Goal: Information Seeking & Learning: Learn about a topic

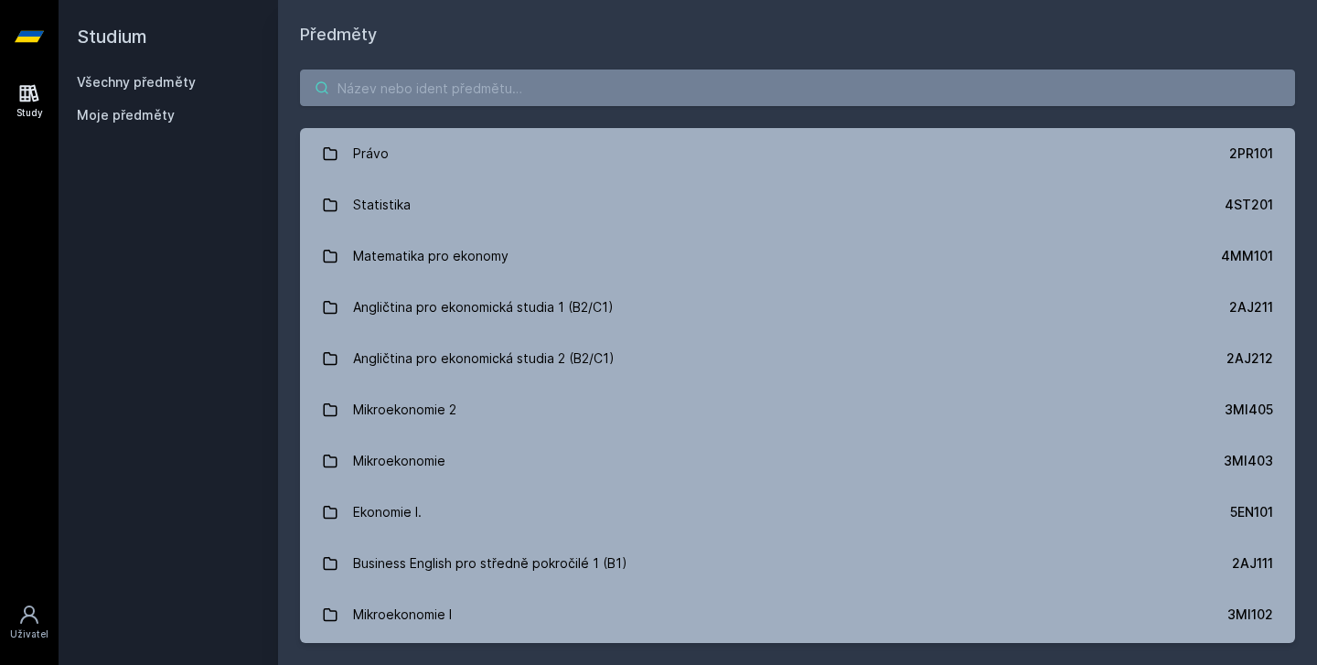
click at [412, 102] on input "search" at bounding box center [797, 88] width 995 height 37
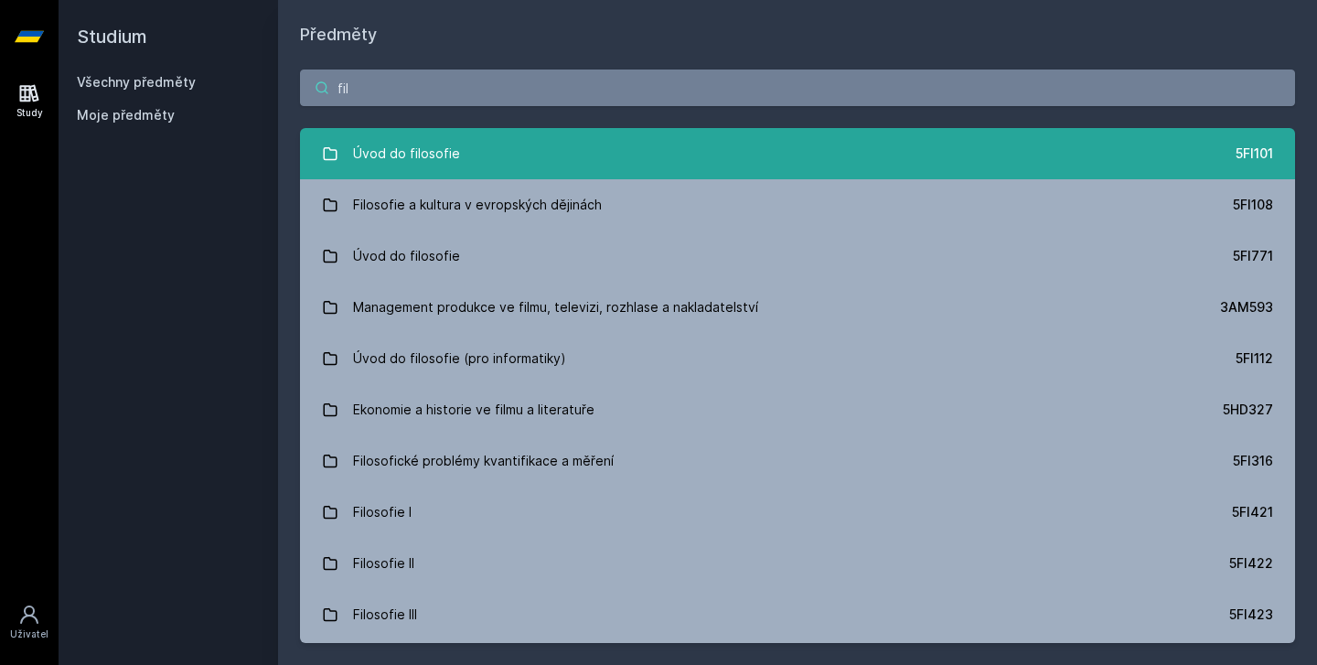
type input "fil"
click at [429, 155] on div "Úvod do filosofie" at bounding box center [406, 153] width 107 height 37
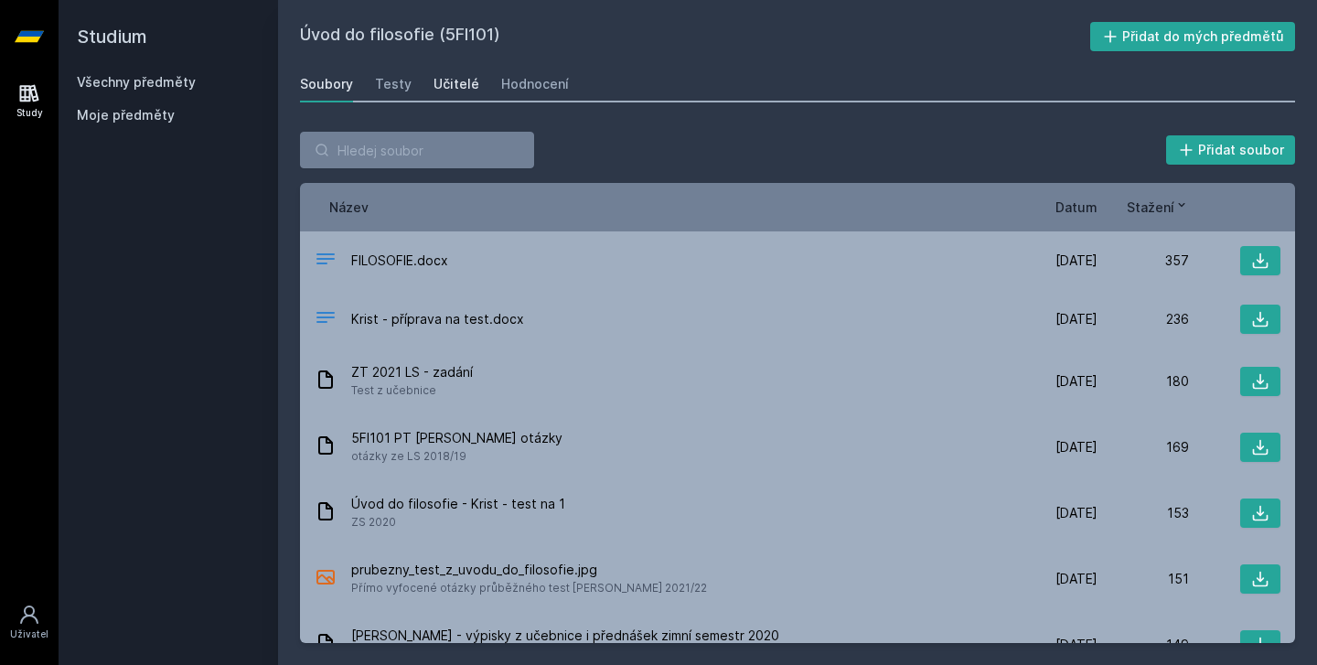
click at [453, 75] on div "Učitelé" at bounding box center [457, 84] width 46 height 18
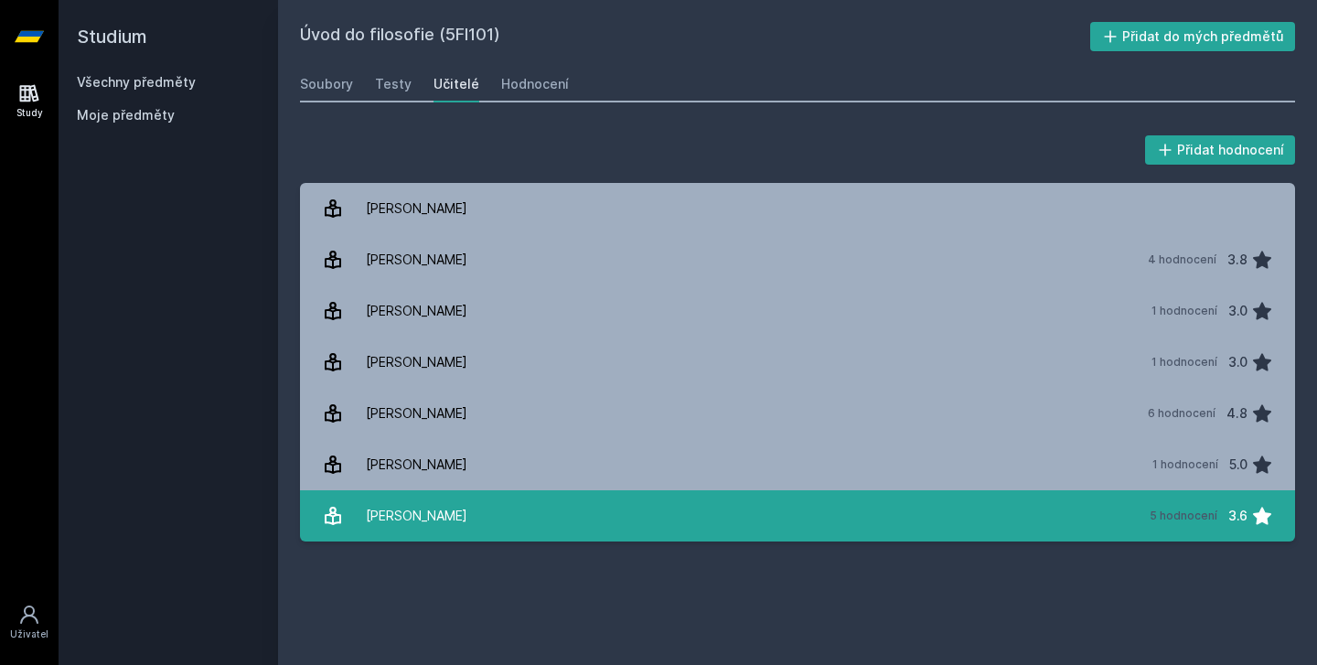
click at [406, 522] on div "[PERSON_NAME]" at bounding box center [417, 516] width 102 height 37
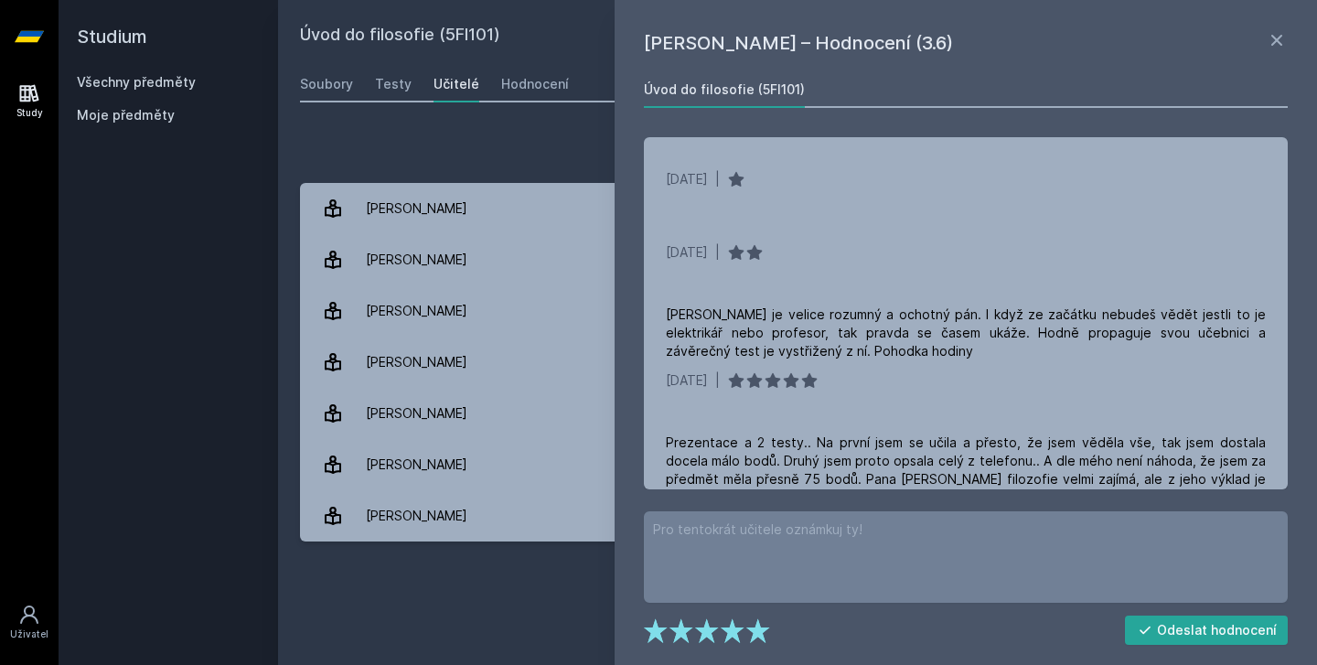
click at [383, 593] on div "Úvod do filosofie (5FI101) Přidat do mých předmětů [GEOGRAPHIC_DATA] Testy Učit…" at bounding box center [797, 332] width 995 height 621
click at [750, 18] on div "[PERSON_NAME] – Hodnocení (3.6) Úvod do filosofie (5FI101) [DATE] | [DATE] | [P…" at bounding box center [966, 332] width 703 height 665
click at [754, 5] on div "[PERSON_NAME] – Hodnocení (3.6) Úvod do filosofie (5FI101) [DATE] | [DATE] | [P…" at bounding box center [966, 332] width 703 height 665
